Goal: Information Seeking & Learning: Learn about a topic

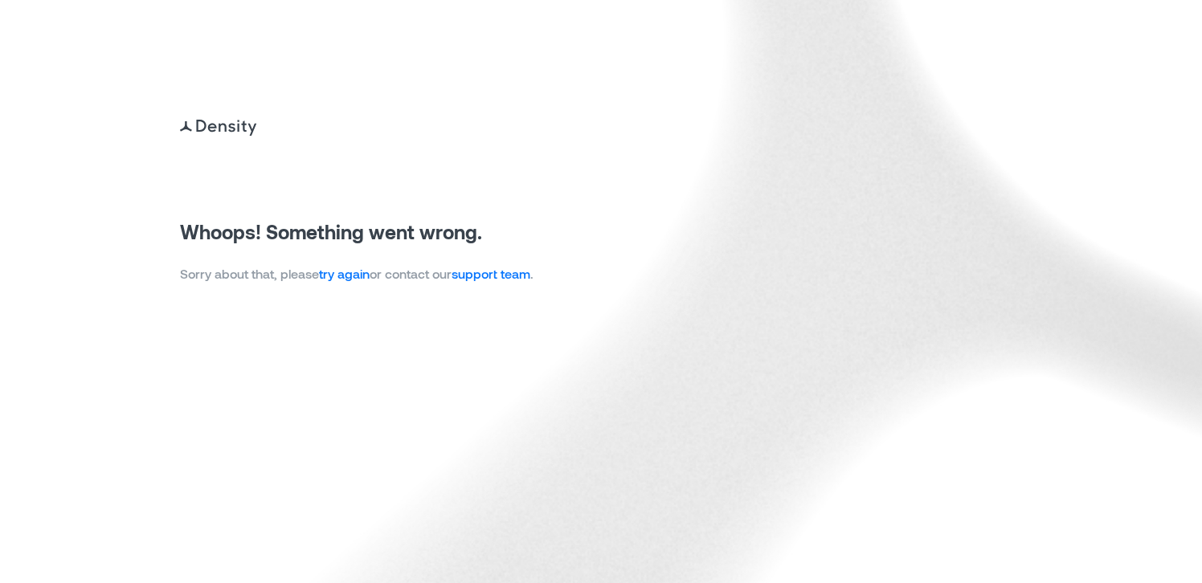
click at [366, 280] on link "try again" at bounding box center [344, 273] width 51 height 15
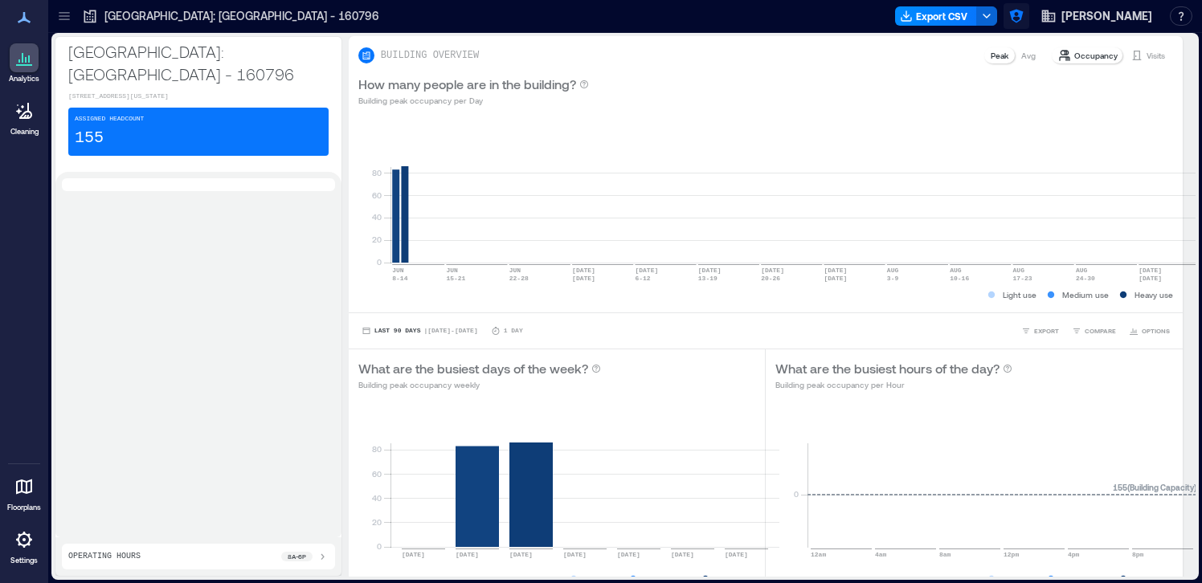
click at [1025, 20] on icon "button" at bounding box center [1016, 16] width 16 height 16
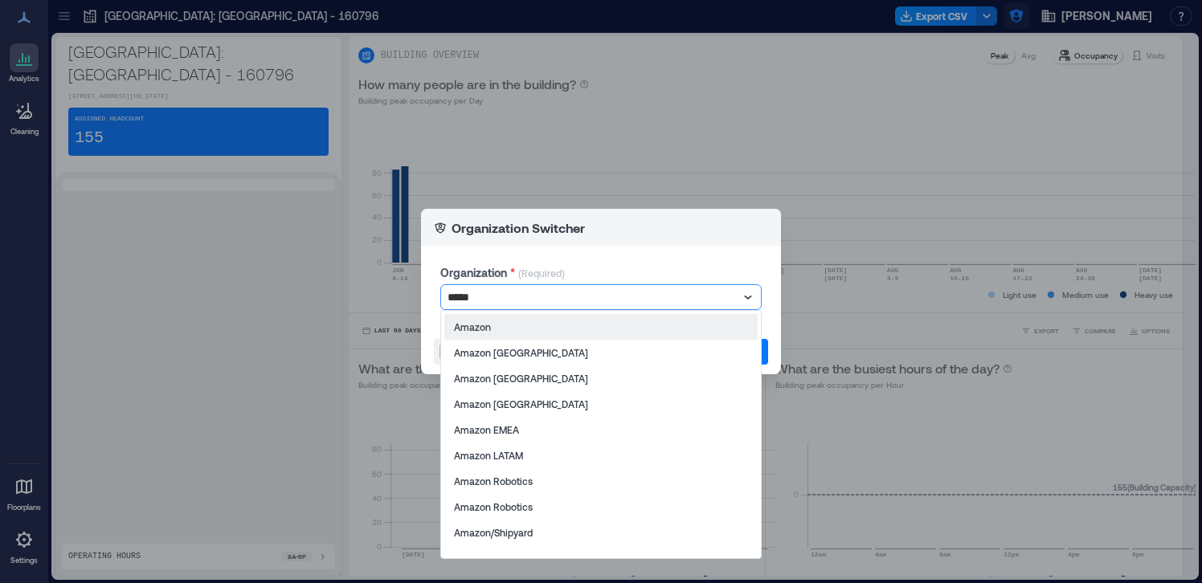
type input "******"
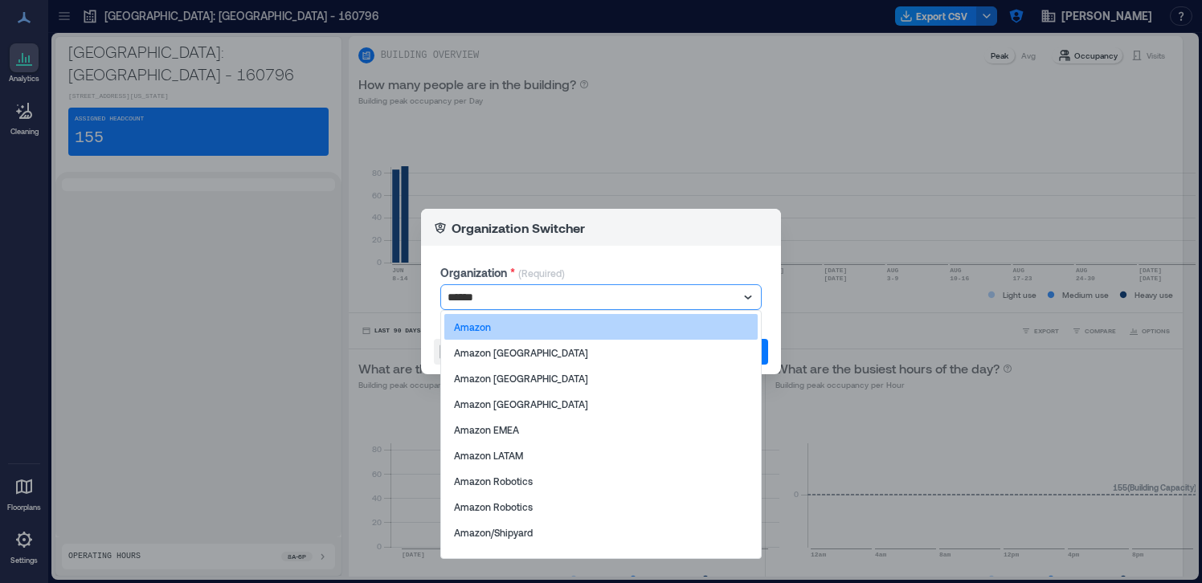
click at [665, 336] on div "Amazon" at bounding box center [600, 327] width 313 height 26
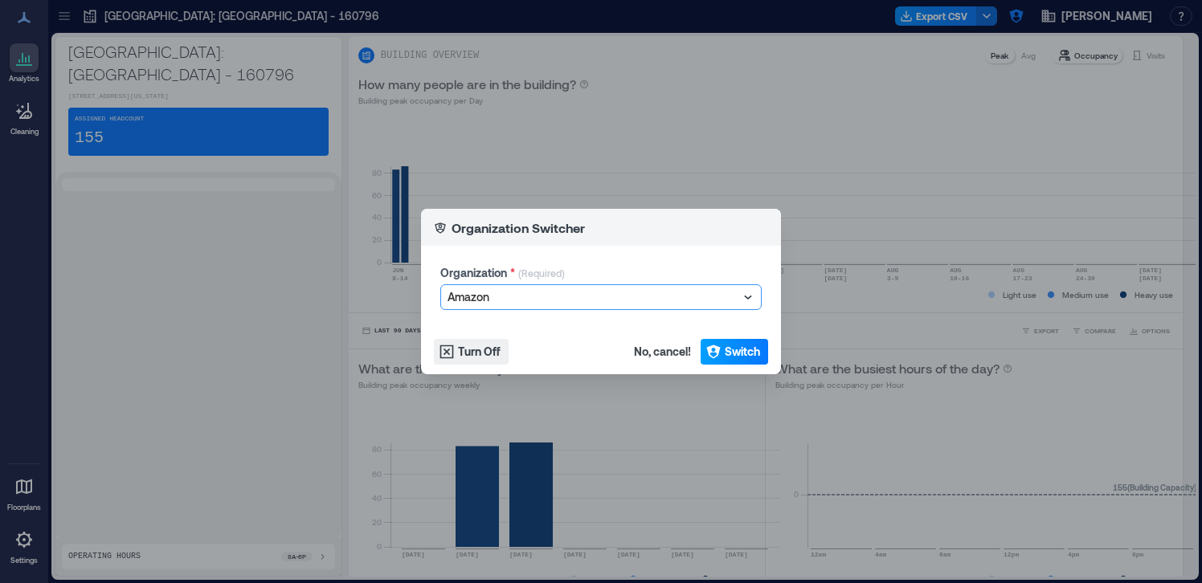
click at [749, 350] on span "Switch" at bounding box center [742, 352] width 35 height 16
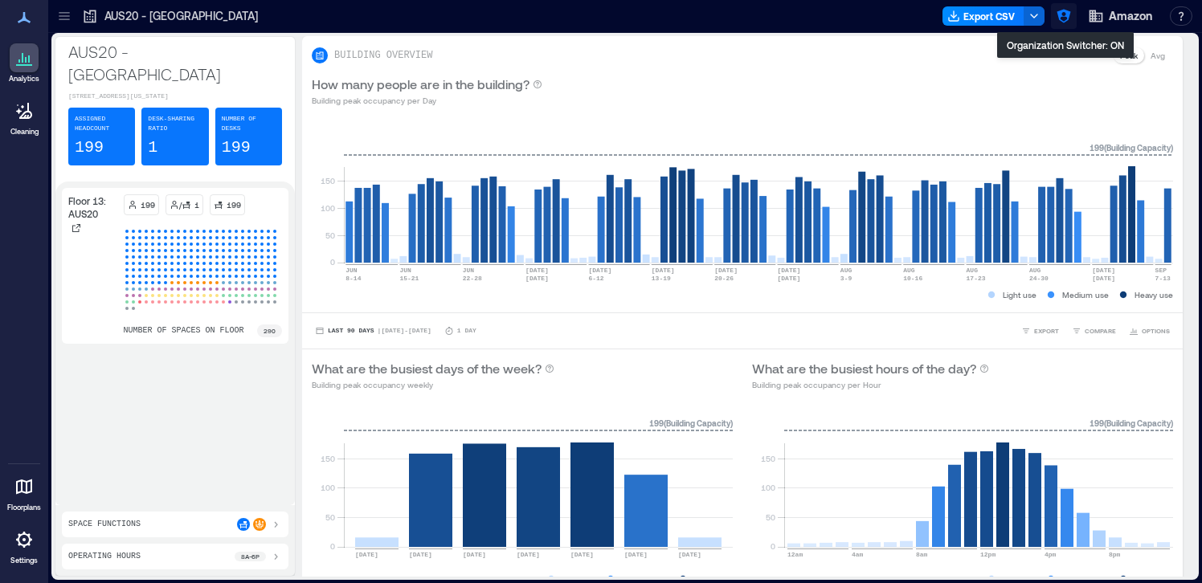
click at [1063, 17] on icon "button" at bounding box center [1064, 16] width 16 height 16
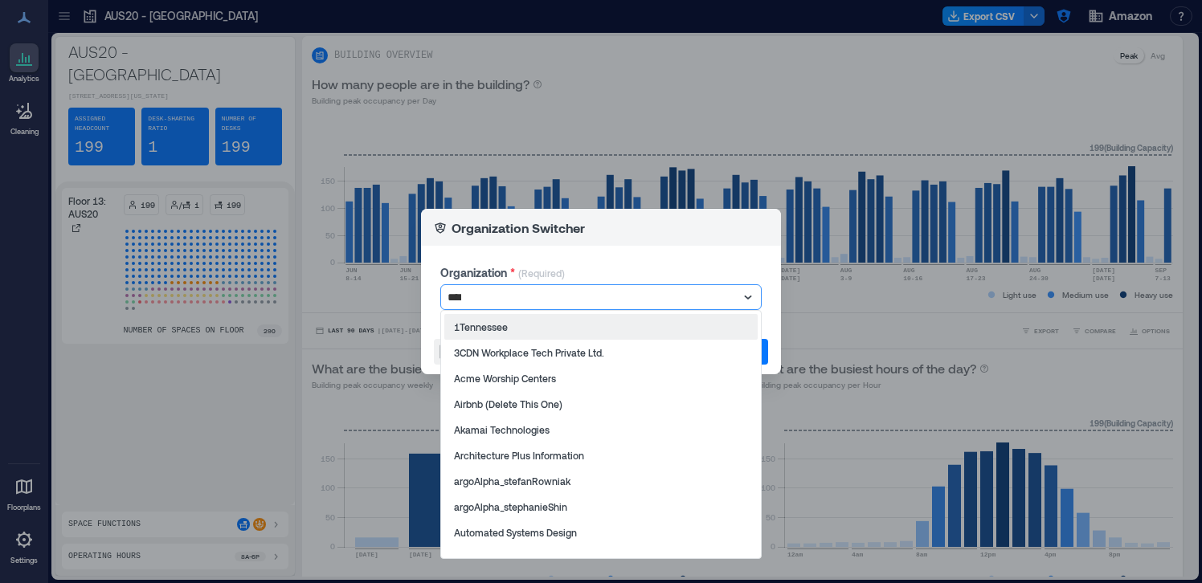
type input "*****"
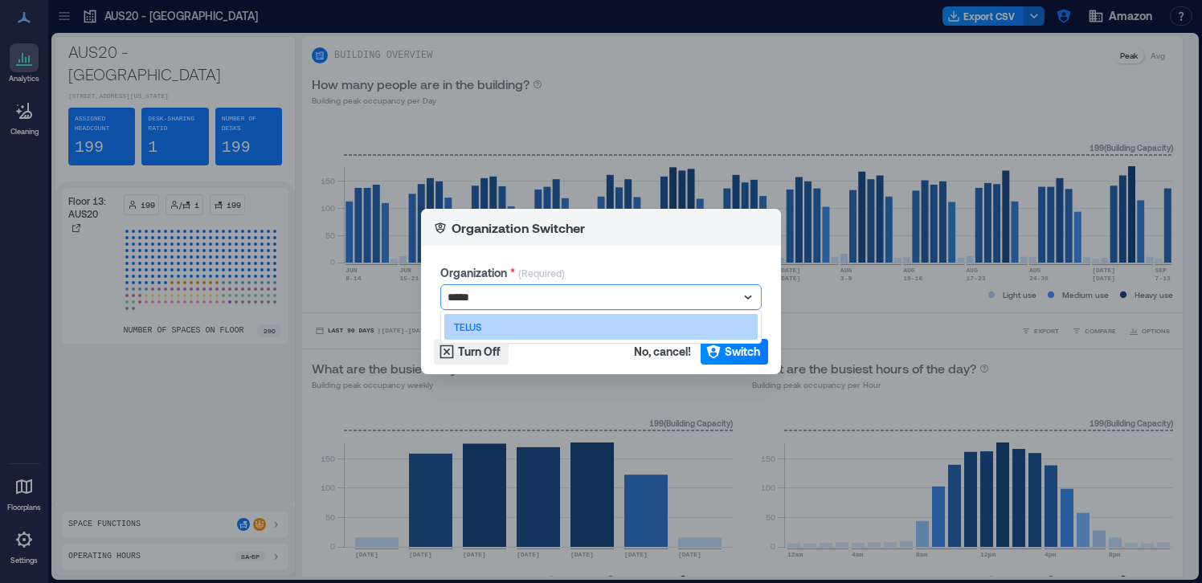
click at [491, 319] on div "TELUS" at bounding box center [600, 327] width 313 height 26
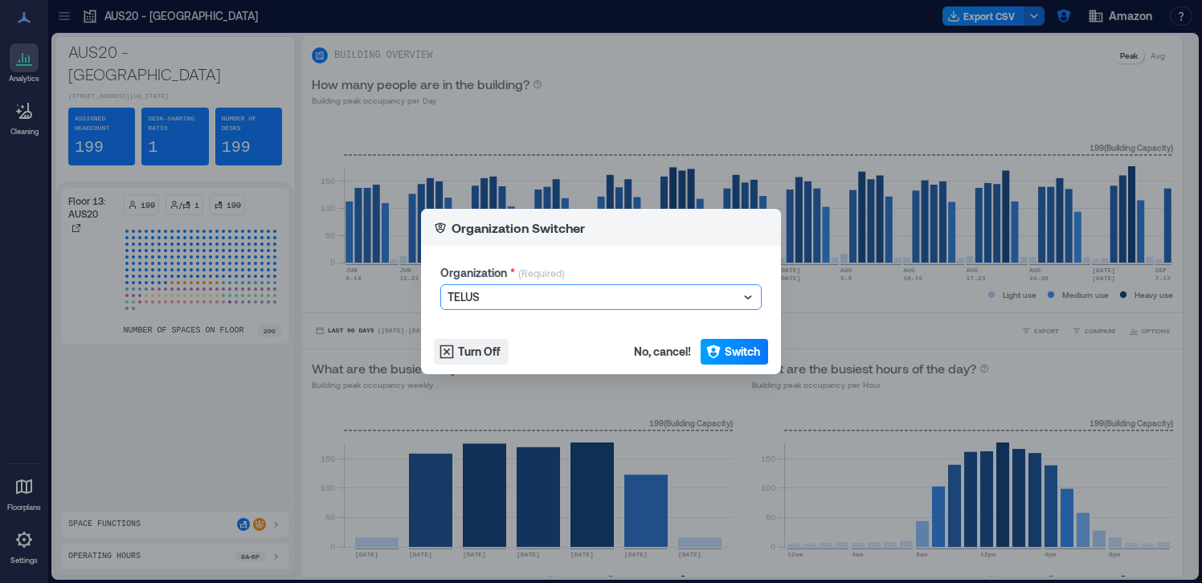
click at [710, 355] on icon "button" at bounding box center [713, 353] width 14 height 14
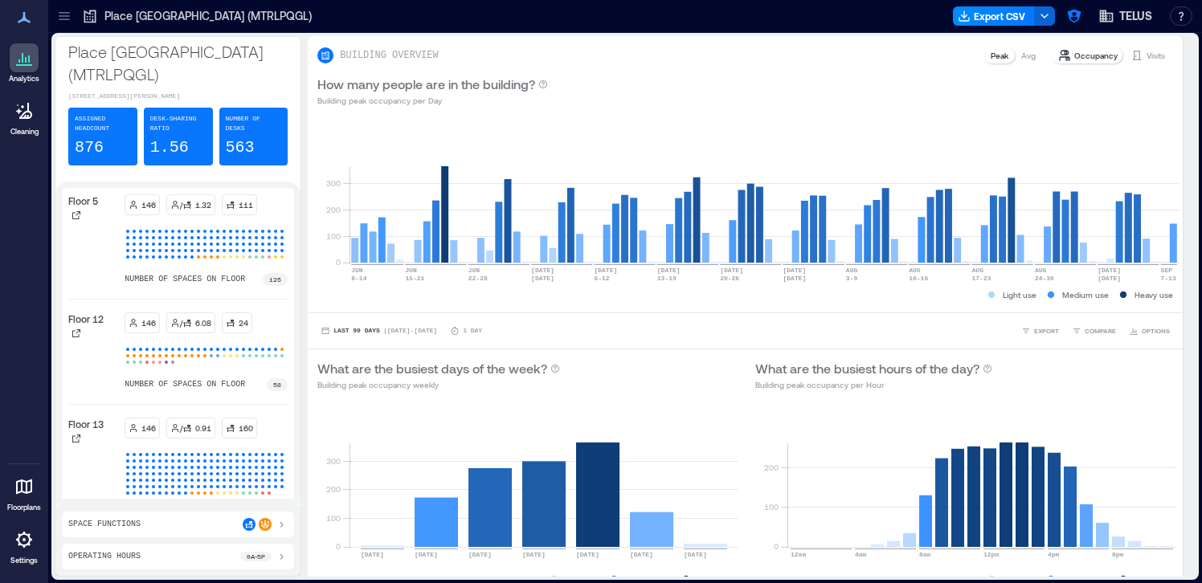
click at [65, 21] on icon at bounding box center [64, 16] width 16 height 16
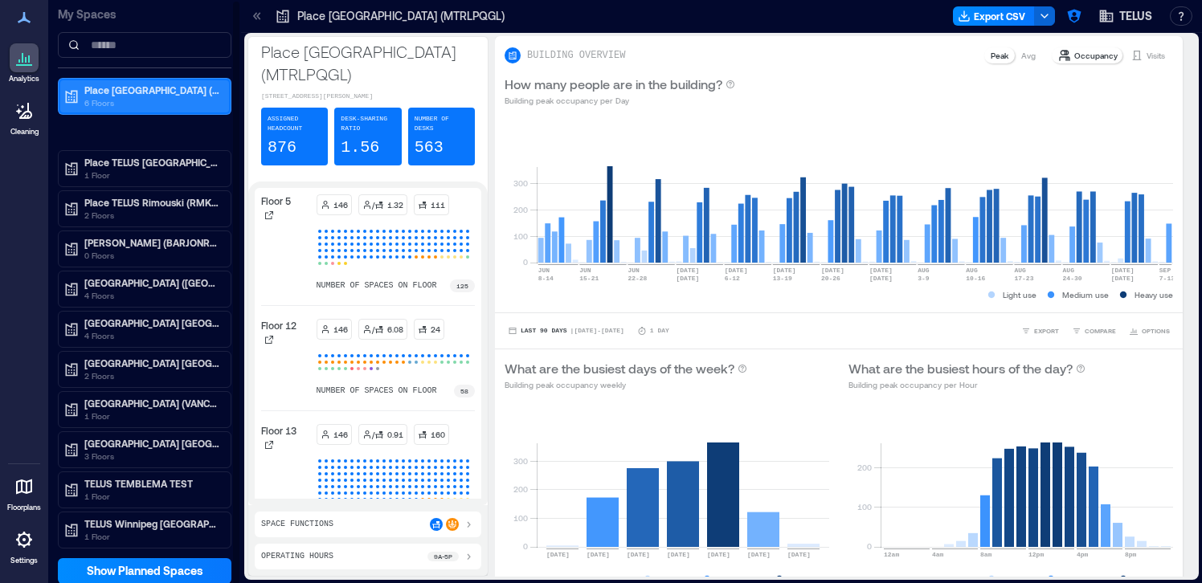
click at [118, 90] on p "Place TELUS Montréal (MTRLPQGL)" at bounding box center [151, 90] width 135 height 13
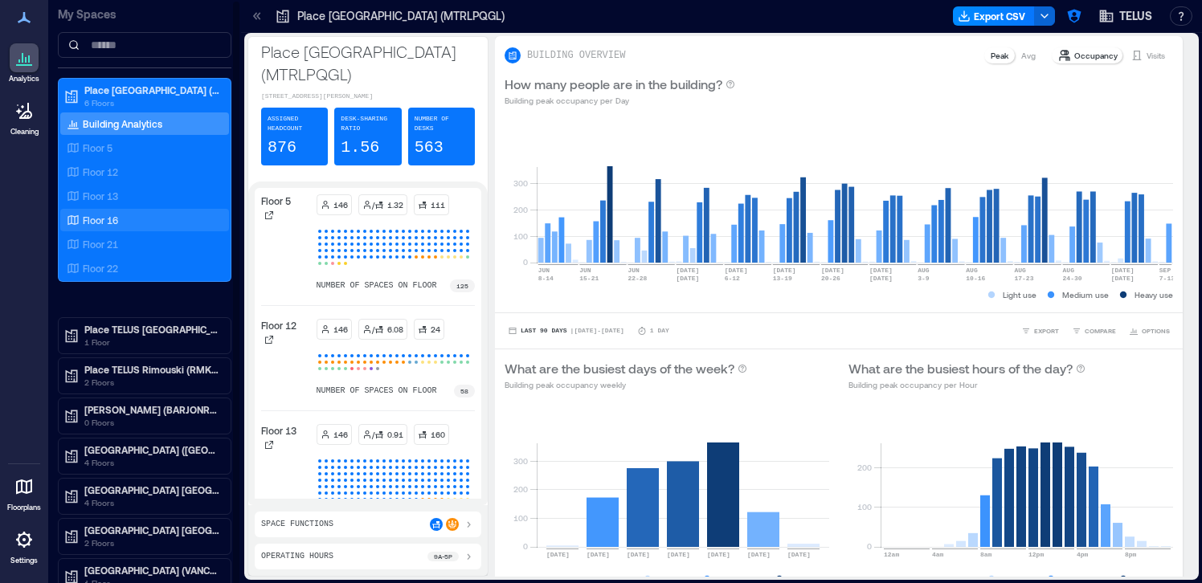
click at [126, 225] on div "Floor 16" at bounding box center [141, 220] width 156 height 16
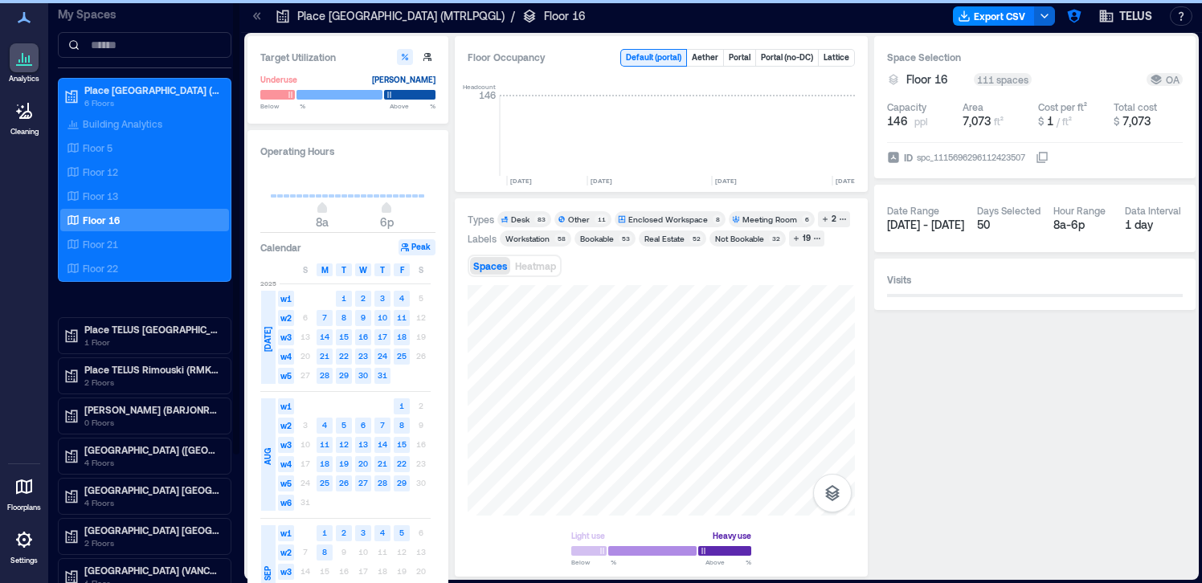
scroll to position [0, 2829]
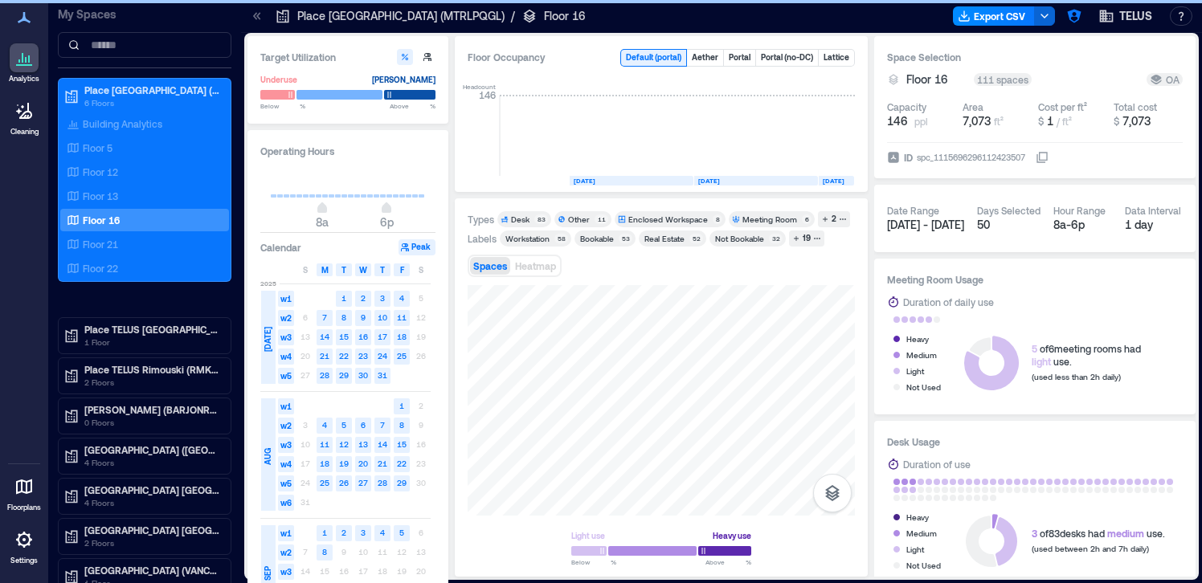
click at [250, 18] on icon at bounding box center [257, 16] width 16 height 16
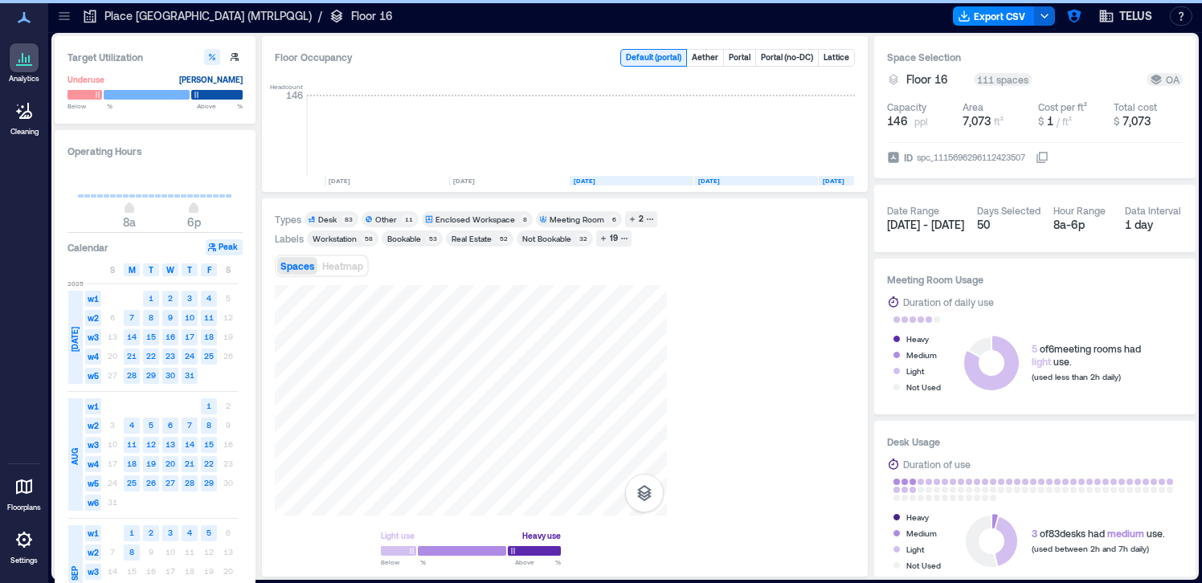
scroll to position [0, 2636]
